Goal: Understand process/instructions: Learn how to perform a task or action

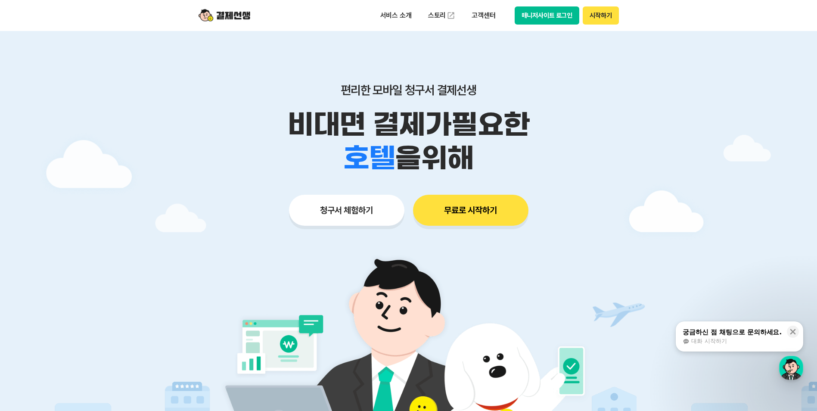
click at [602, 17] on button "시작하기" at bounding box center [600, 15] width 36 height 18
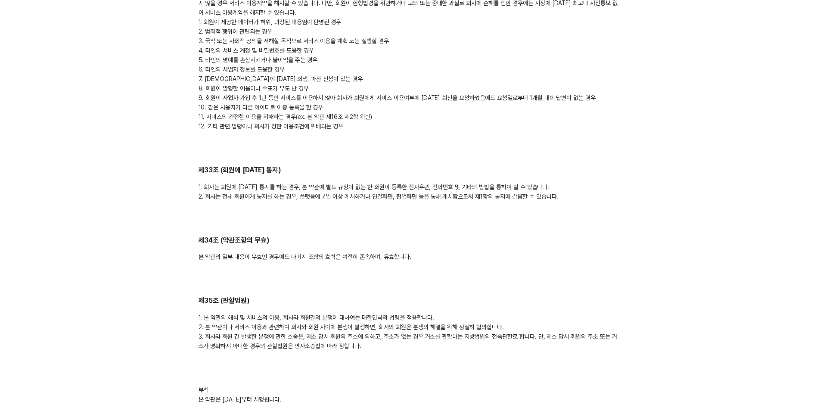
scroll to position [4333, 0]
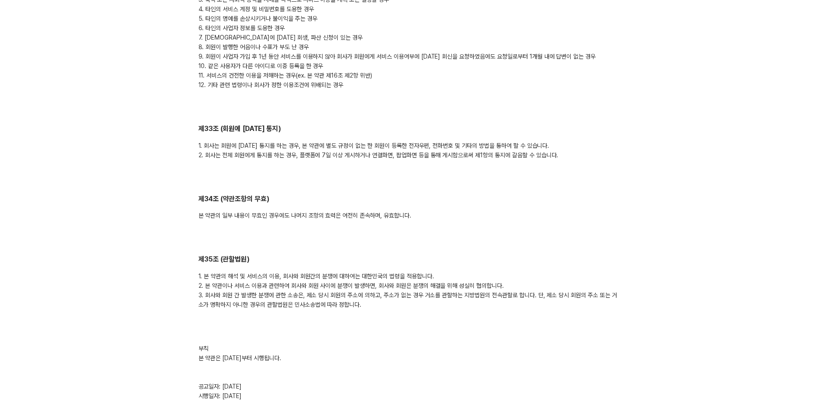
click at [250, 377] on div "부칙 본 약관은 2024년 9월 1일부터 시행됩니다. 공고일자: 2024년 8월 22일 시행일자: 2024년 9월 1일" at bounding box center [408, 372] width 420 height 57
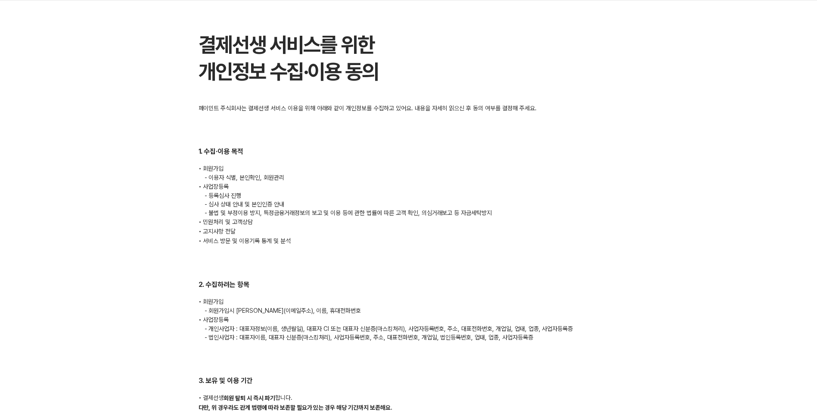
scroll to position [78, 0]
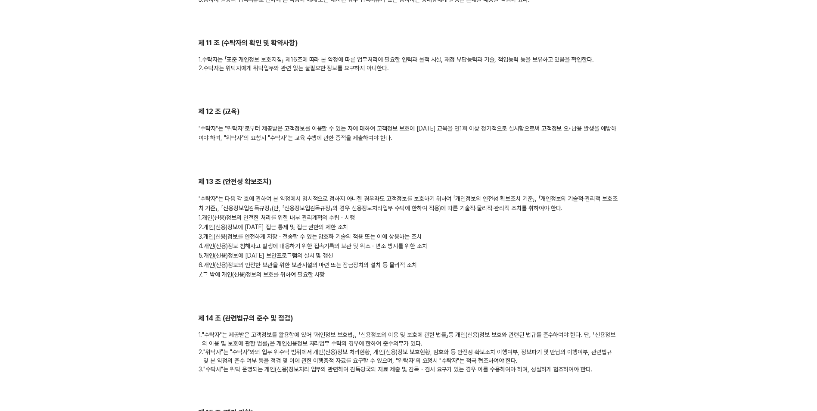
scroll to position [1848, 0]
